Goal: Check status

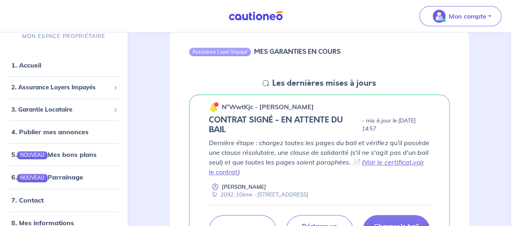
scroll to position [84, 0]
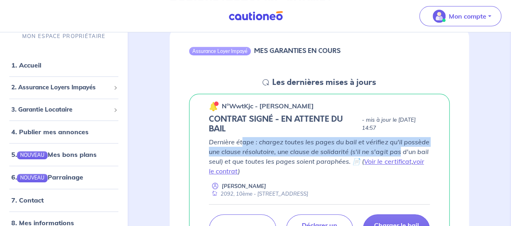
drag, startPoint x: 243, startPoint y: 143, endPoint x: 399, endPoint y: 151, distance: 156.3
click at [399, 151] on p "Dernière étape : chargez toutes les pages du bail et vérifiez qu'il possède une…" at bounding box center [319, 156] width 221 height 39
drag, startPoint x: 405, startPoint y: 152, endPoint x: 302, endPoint y: 146, distance: 103.6
click at [303, 146] on p "Dernière étape : chargez toutes les pages du bail et vérifiez qu'il possède une…" at bounding box center [319, 156] width 221 height 39
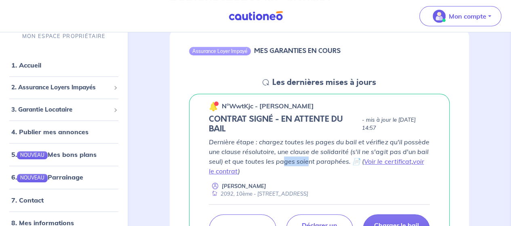
click at [310, 164] on p "Dernière étape : chargez toutes les pages du bail et vérifiez qu'il possède une…" at bounding box center [319, 156] width 221 height 39
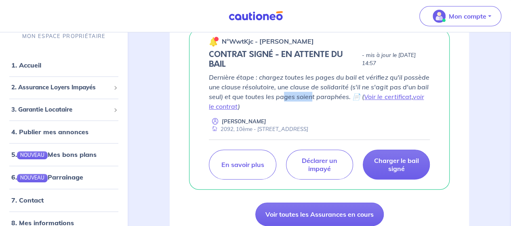
scroll to position [156, 0]
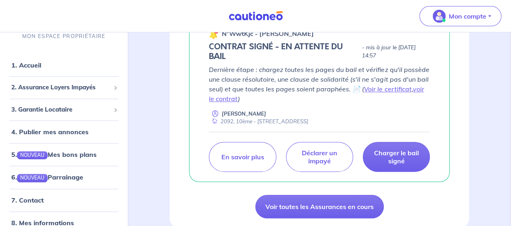
click at [304, 108] on div "Dernière étape : chargez toutes les pages du bail et vérifiez qu'il possède une…" at bounding box center [319, 95] width 221 height 61
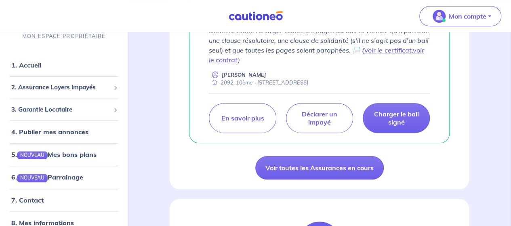
scroll to position [196, 0]
click at [405, 165] on div "Assurance Loyer Impayé MES GARANTIES EN COURS Les dernières mises à jours n°Wwt…" at bounding box center [320, 52] width 300 height 273
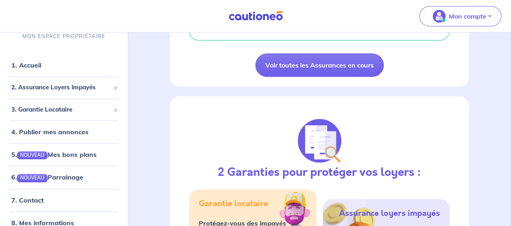
scroll to position [297, 0]
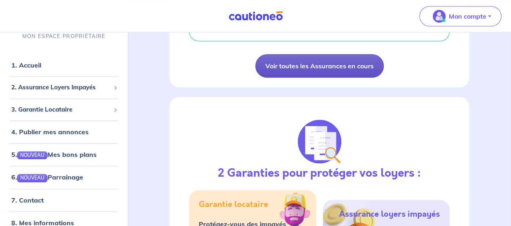
click at [357, 65] on link "Voir toutes les Assurances en cours" at bounding box center [320, 65] width 129 height 23
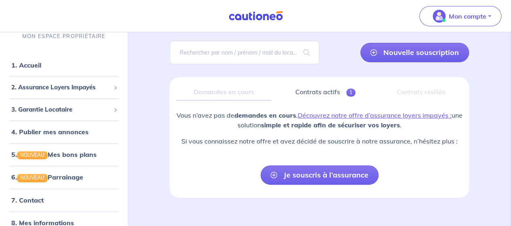
scroll to position [63, 0]
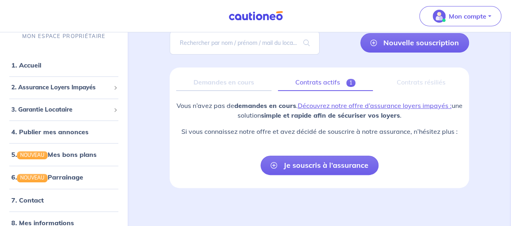
click at [332, 78] on link "Contrats actifs 1" at bounding box center [325, 82] width 95 height 17
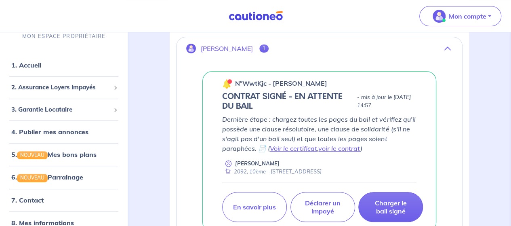
scroll to position [174, 0]
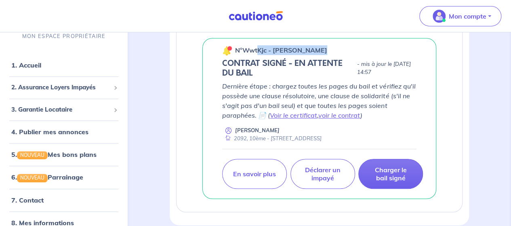
drag, startPoint x: 260, startPoint y: 49, endPoint x: 332, endPoint y: 55, distance: 72.2
click at [332, 55] on div "n°WwtKjc - [PERSON_NAME] CONTRAT SIGNÉ - EN ATTENTE DU BAIL - mis à jour le [DA…" at bounding box center [320, 118] width 234 height 161
drag, startPoint x: 326, startPoint y: 51, endPoint x: 233, endPoint y: 51, distance: 93.0
click at [233, 51] on div "n°WwtKjc - [PERSON_NAME]" at bounding box center [319, 50] width 194 height 11
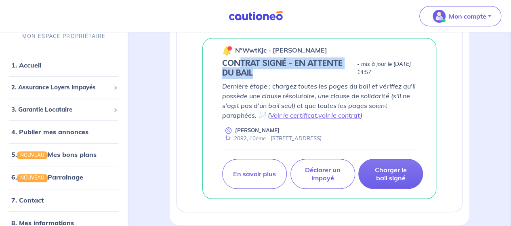
drag, startPoint x: 281, startPoint y: 64, endPoint x: 326, endPoint y: 74, distance: 46.3
click at [326, 74] on h5 "CONTRAT SIGNÉ - EN ATTENTE DU BAIL" at bounding box center [287, 68] width 131 height 19
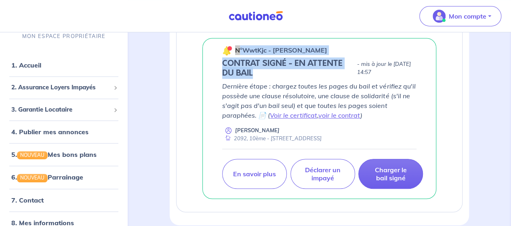
drag, startPoint x: 315, startPoint y: 72, endPoint x: 234, endPoint y: 44, distance: 85.8
click at [234, 44] on div "n°WwtKjc - [PERSON_NAME] CONTRAT SIGNÉ - EN ATTENTE DU BAIL - mis à jour le [DA…" at bounding box center [320, 118] width 234 height 161
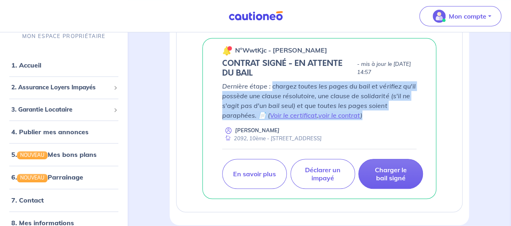
drag, startPoint x: 276, startPoint y: 87, endPoint x: 392, endPoint y: 112, distance: 119.2
click at [392, 112] on p "Dernière étape : chargez toutes les pages du bail et vérifiez qu'il possède une…" at bounding box center [319, 100] width 194 height 39
drag, startPoint x: 301, startPoint y: 138, endPoint x: 412, endPoint y: 138, distance: 110.8
click at [322, 138] on div "2092, 10ème - [STREET_ADDRESS]" at bounding box center [271, 139] width 99 height 8
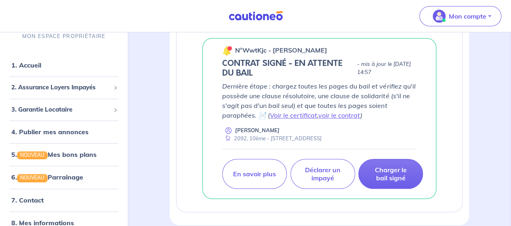
click at [158, 132] on div "assurance loyers impayés En Savoir + Nouvelle souscription Fermer Valider un lo…" at bounding box center [319, 52] width 338 height 348
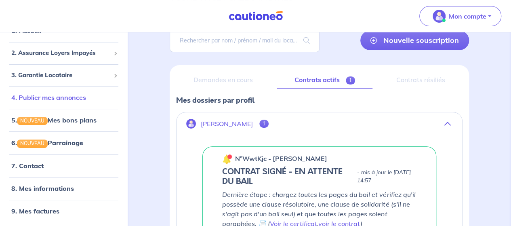
scroll to position [70, 0]
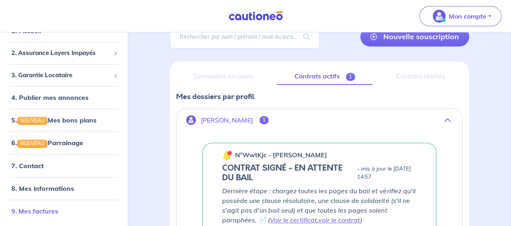
click at [51, 213] on link "9. Mes factures" at bounding box center [34, 211] width 47 height 8
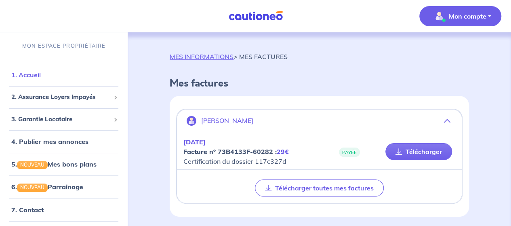
click at [41, 71] on link "1. Accueil" at bounding box center [26, 75] width 30 height 8
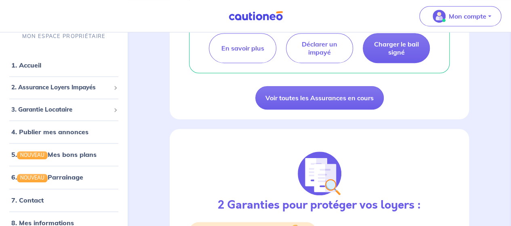
scroll to position [266, 0]
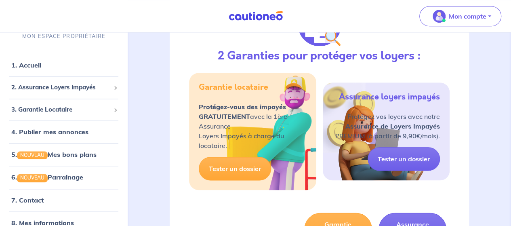
scroll to position [415, 0]
